Goal: Information Seeking & Learning: Understand process/instructions

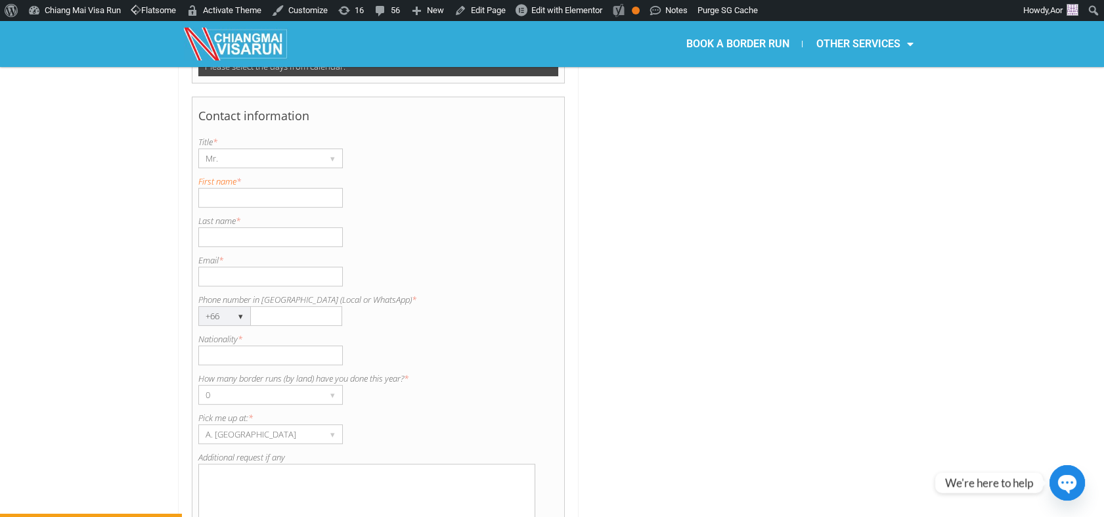
scroll to position [875, 0]
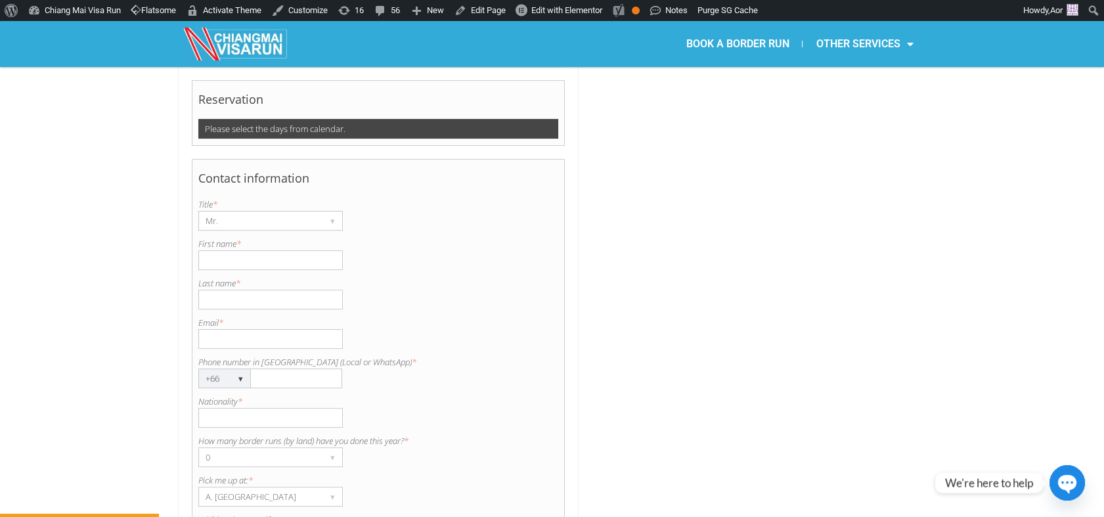
copy label "Phone number in [GEOGRAPHIC_DATA] (Local or WhatsApp)"
drag, startPoint x: 375, startPoint y: 327, endPoint x: 196, endPoint y: 330, distance: 178.6
click at [196, 330] on div "Contact information Title is required. Title * Mr. ▾ Mr. Mrs. Ms. First name is…" at bounding box center [379, 388] width 374 height 459
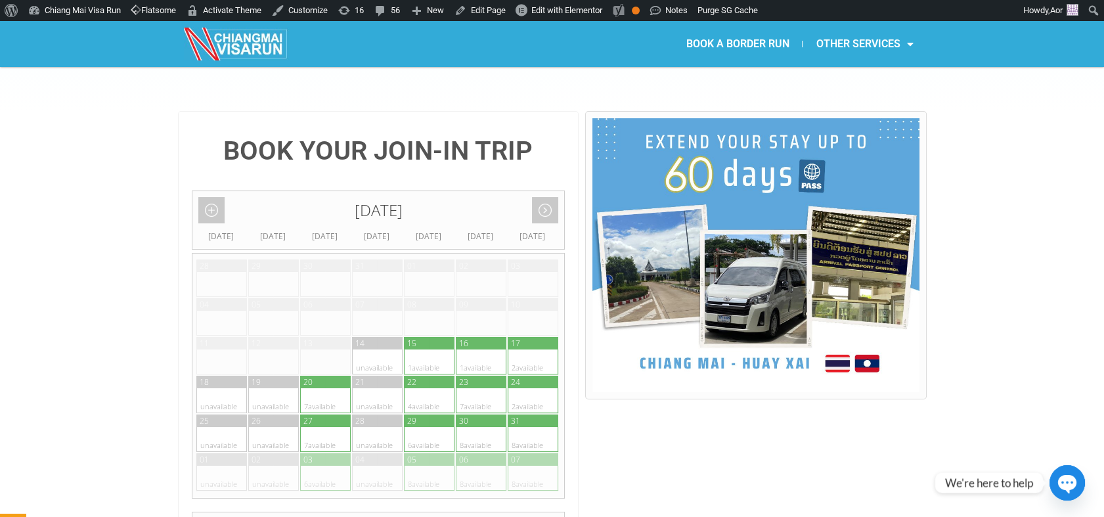
scroll to position [146, 0]
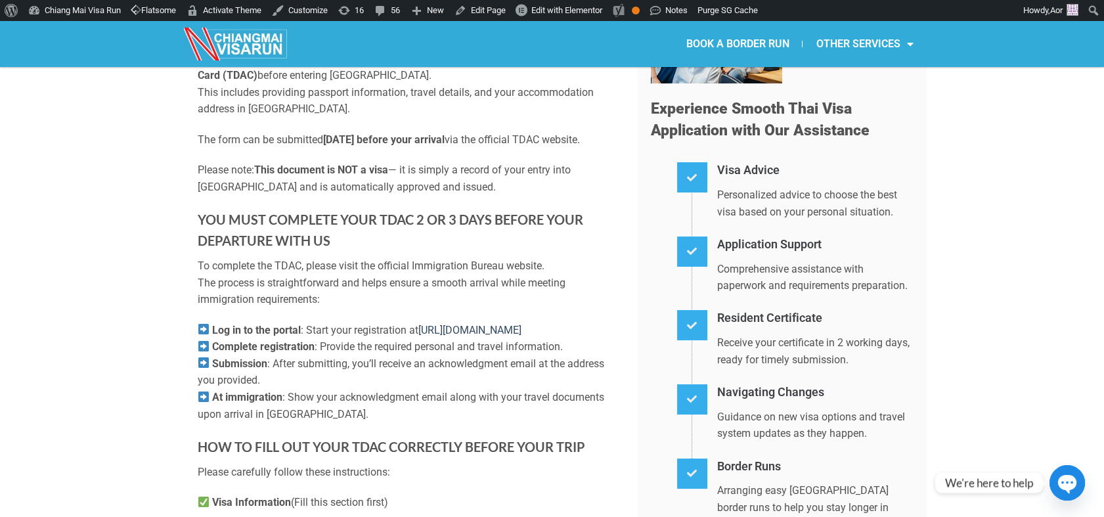
scroll to position [219, 0]
